Goal: Find specific page/section

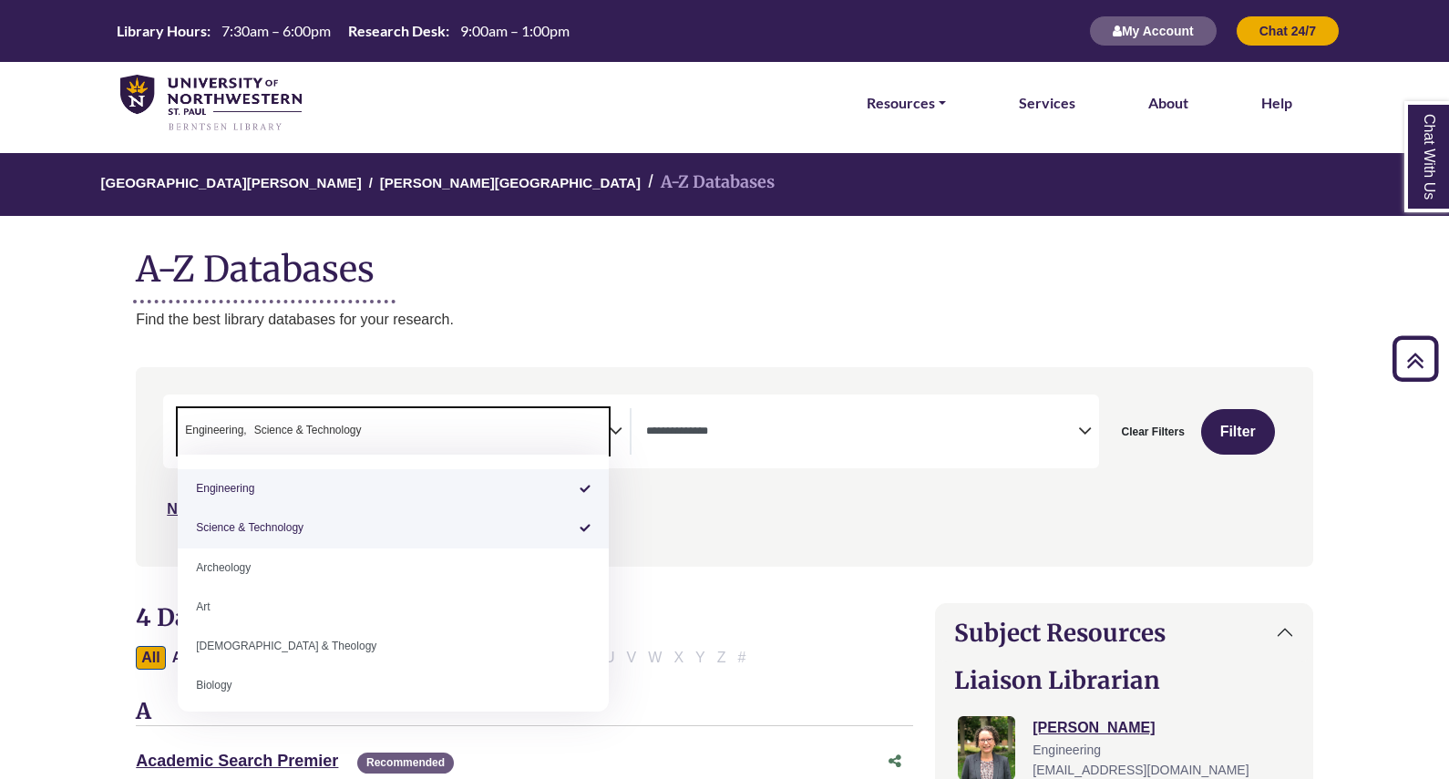
select select "******"
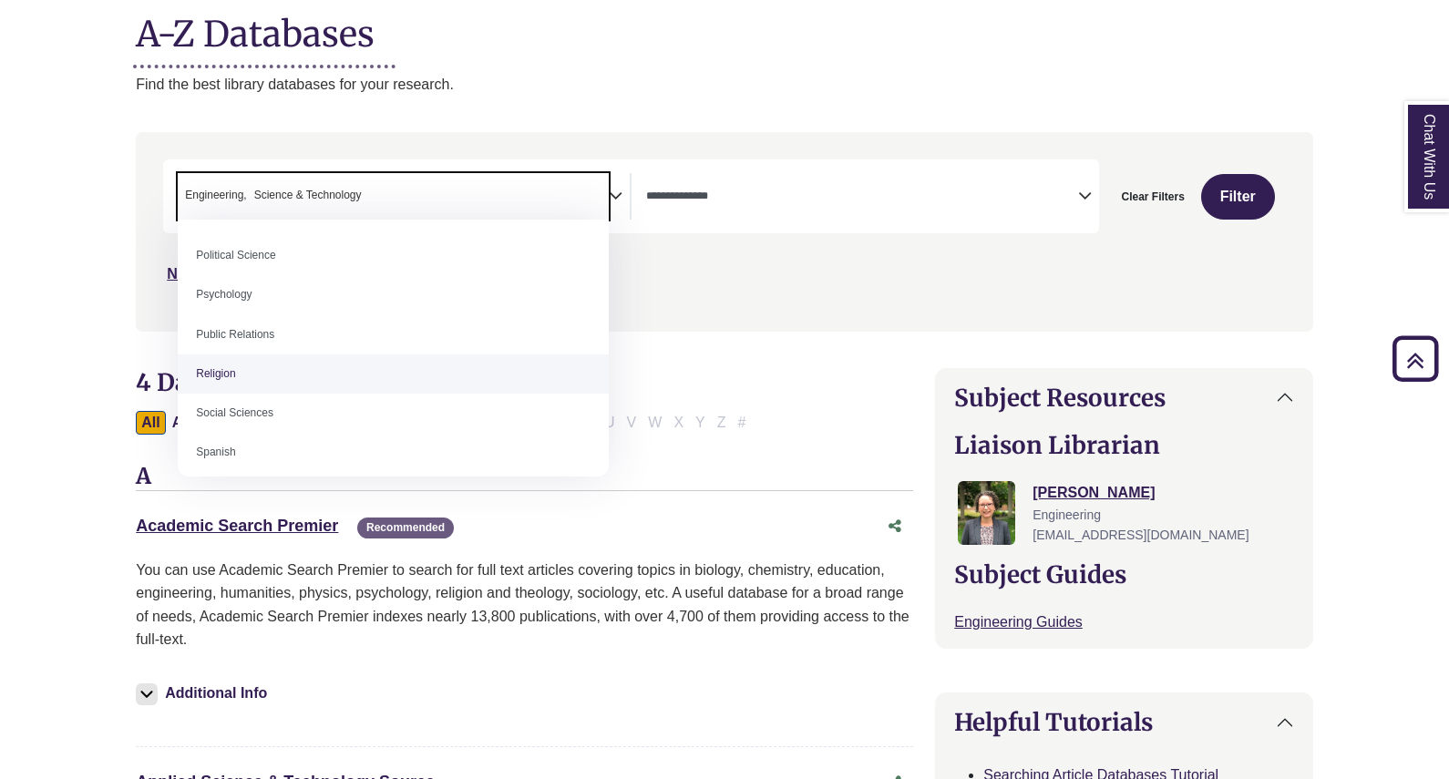
scroll to position [1452, 0]
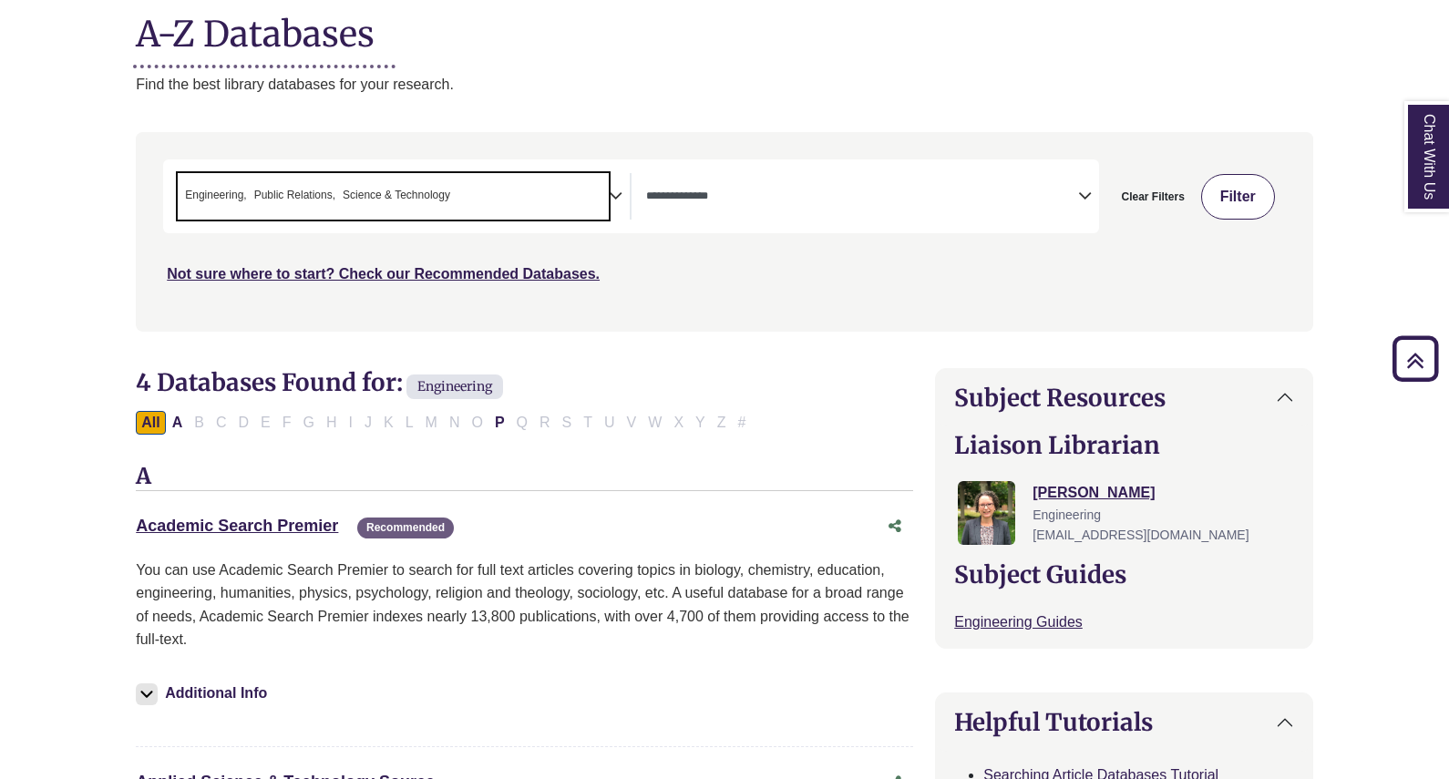
click at [1221, 202] on button "Filter" at bounding box center [1238, 197] width 74 height 46
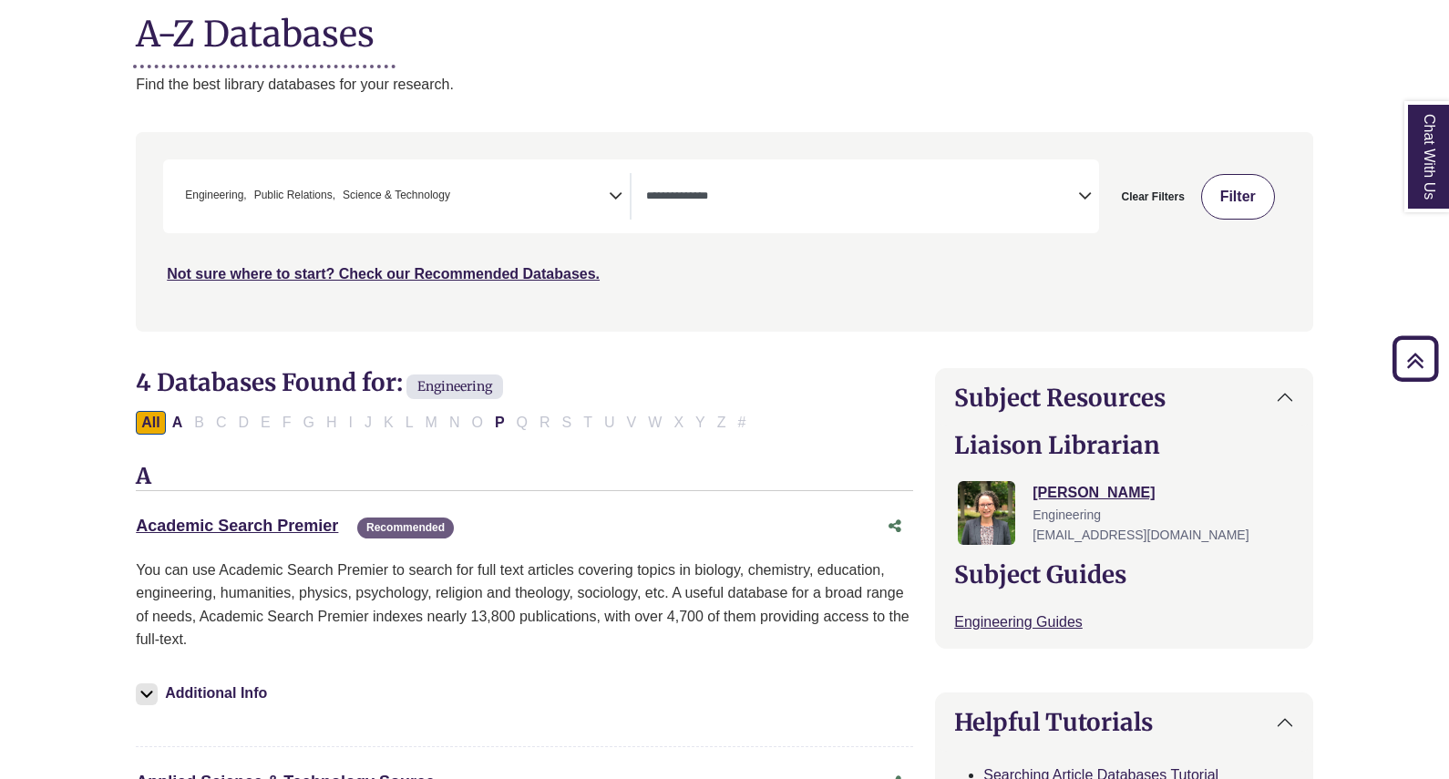
select select "Database Types Filter"
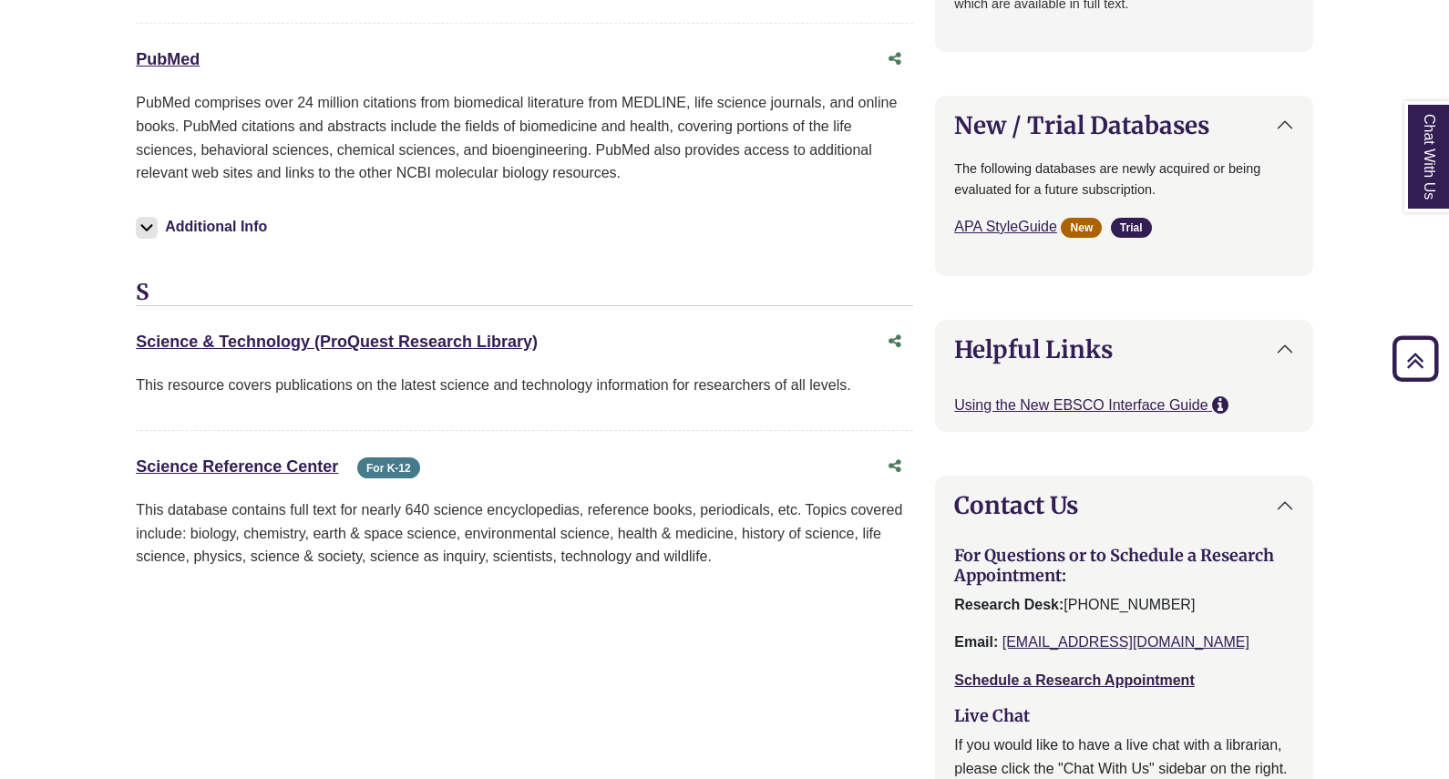
scroll to position [1903, 0]
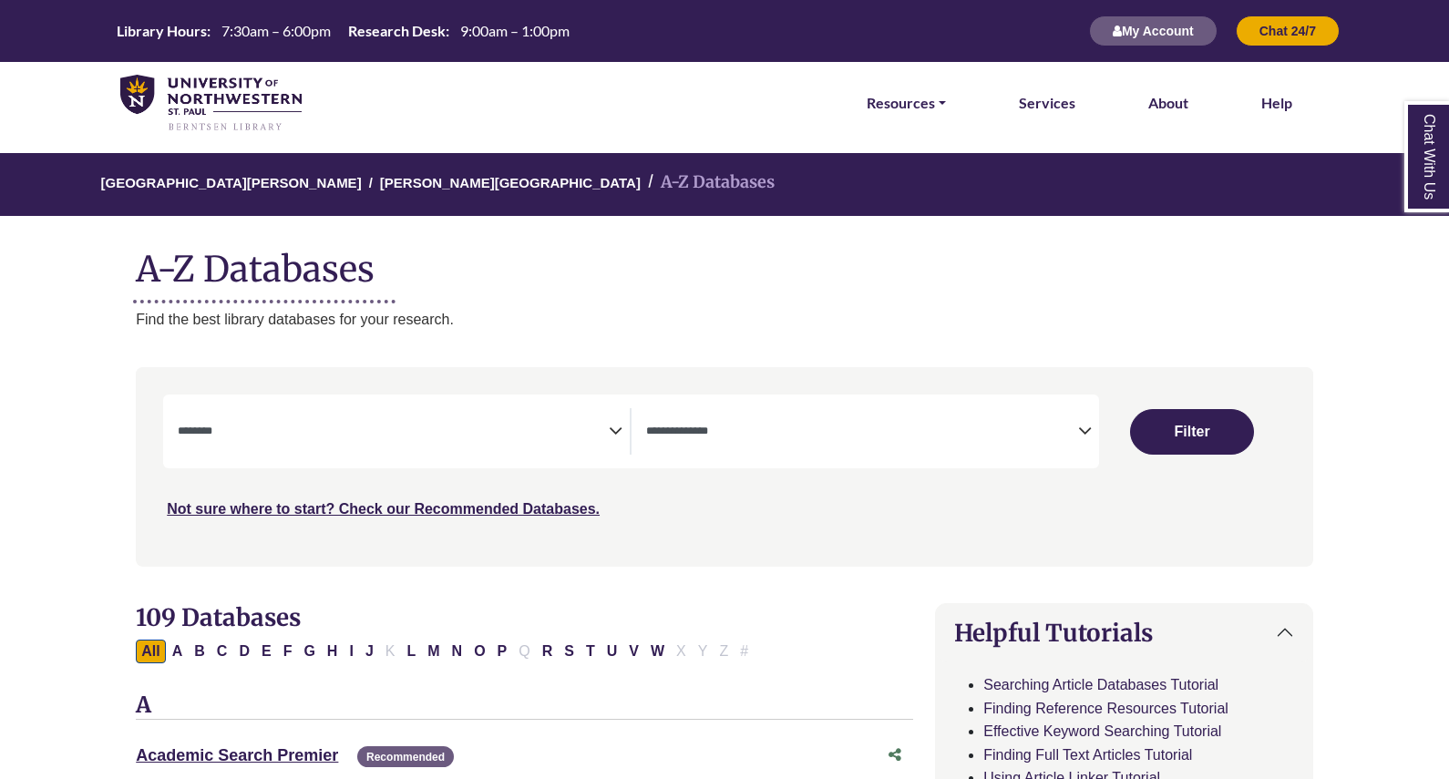
select select "Database Subject Filter"
select select "Database Types Filter"
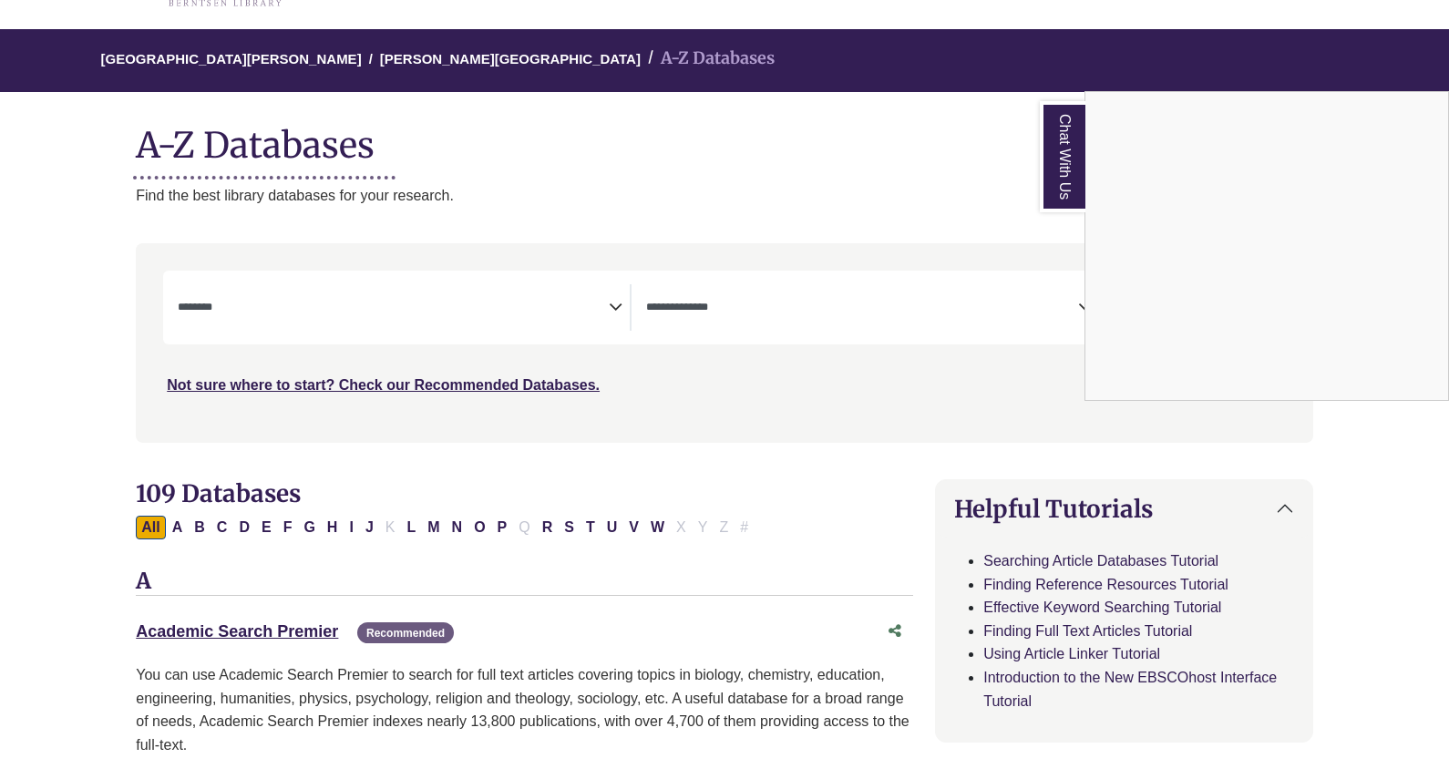
scroll to position [133, 0]
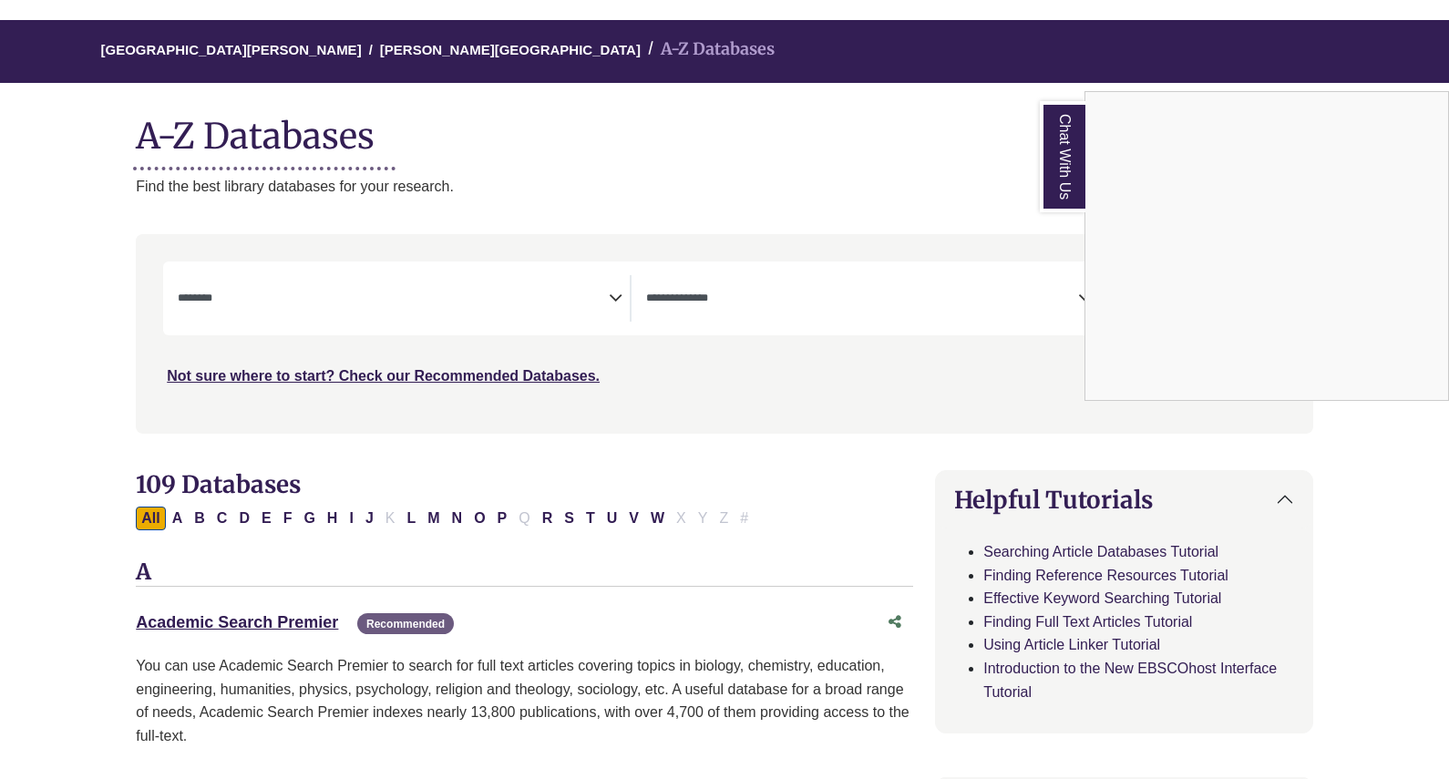
click at [251, 621] on div "Chat With Us" at bounding box center [724, 389] width 1449 height 779
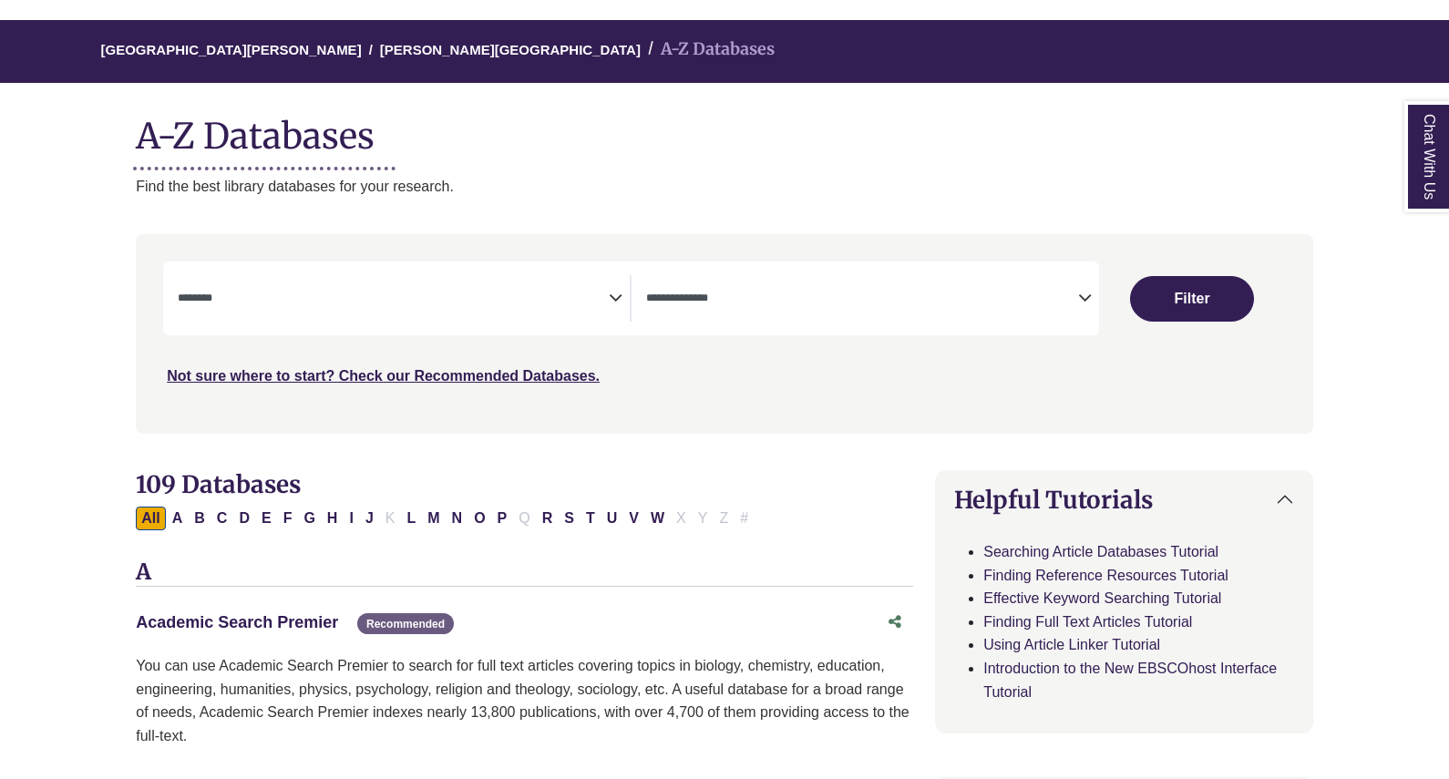
click at [281, 621] on link "Academic Search Premier This link opens in a new window" at bounding box center [237, 622] width 202 height 18
